Goal: Find specific page/section: Find specific page/section

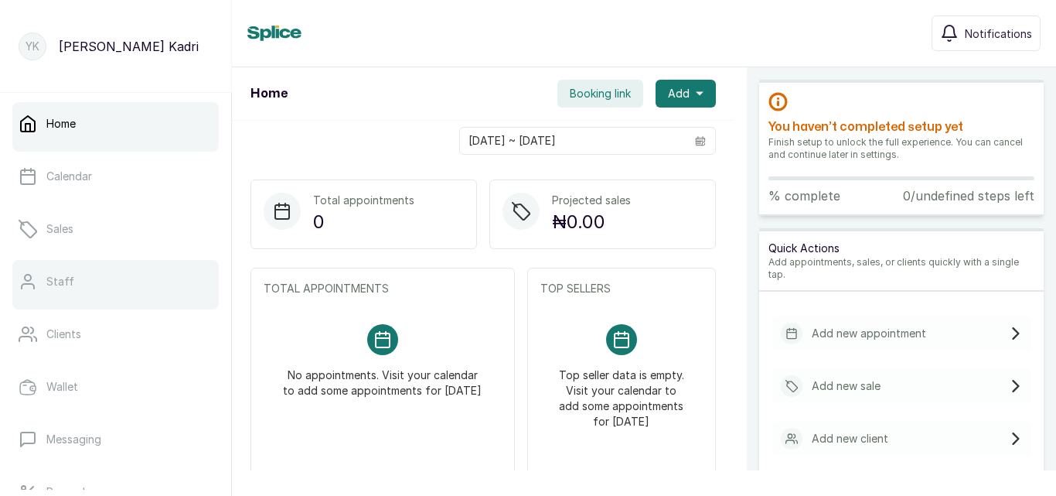
click at [94, 268] on link "Staff" at bounding box center [115, 281] width 206 height 43
